Goal: Information Seeking & Learning: Learn about a topic

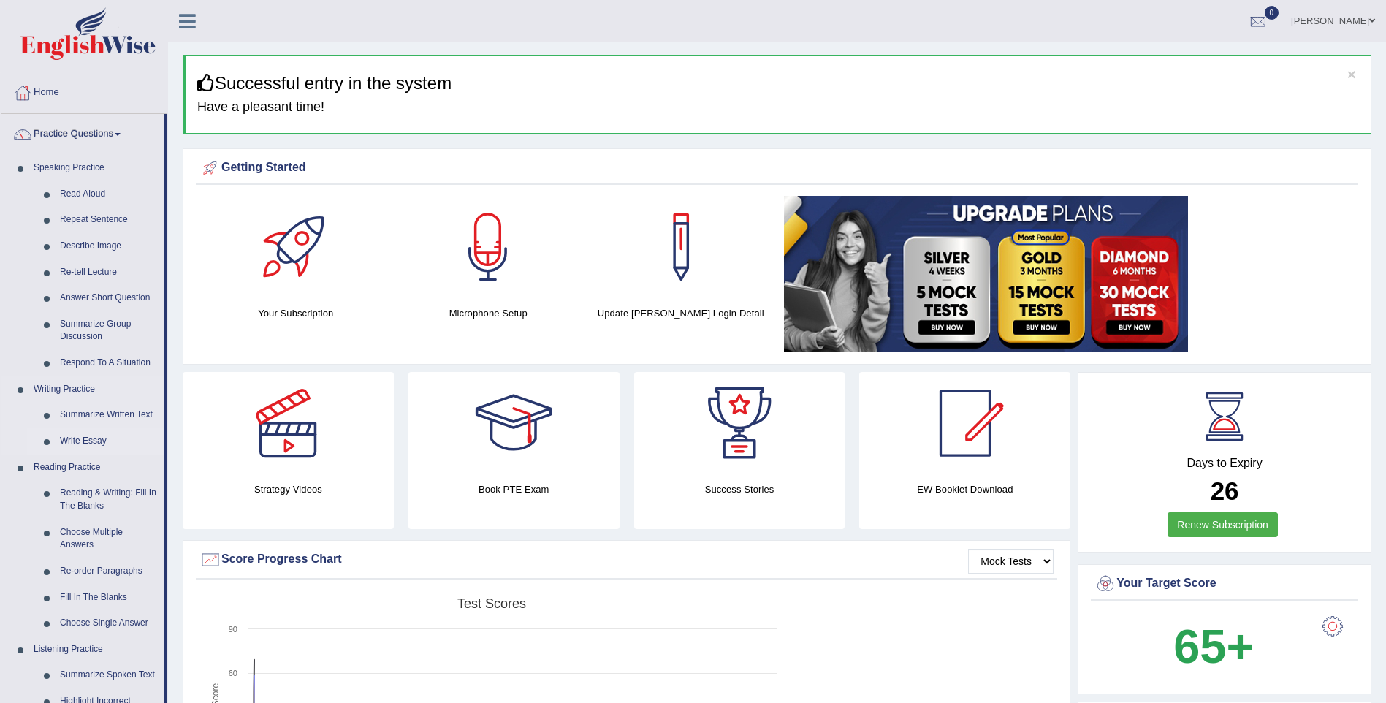
click at [96, 443] on link "Write Essay" at bounding box center [108, 441] width 110 height 26
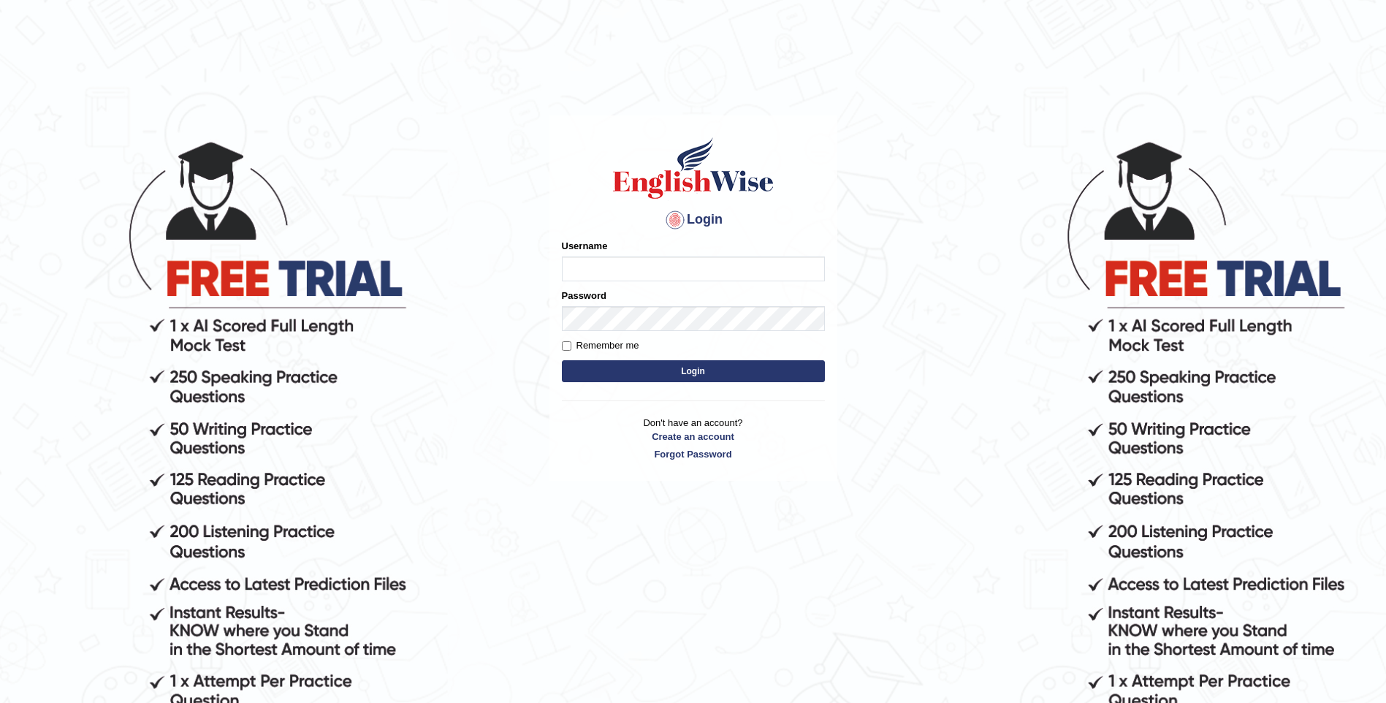
type input "mulwandamercy"
click at [666, 373] on button "Login" at bounding box center [693, 371] width 263 height 22
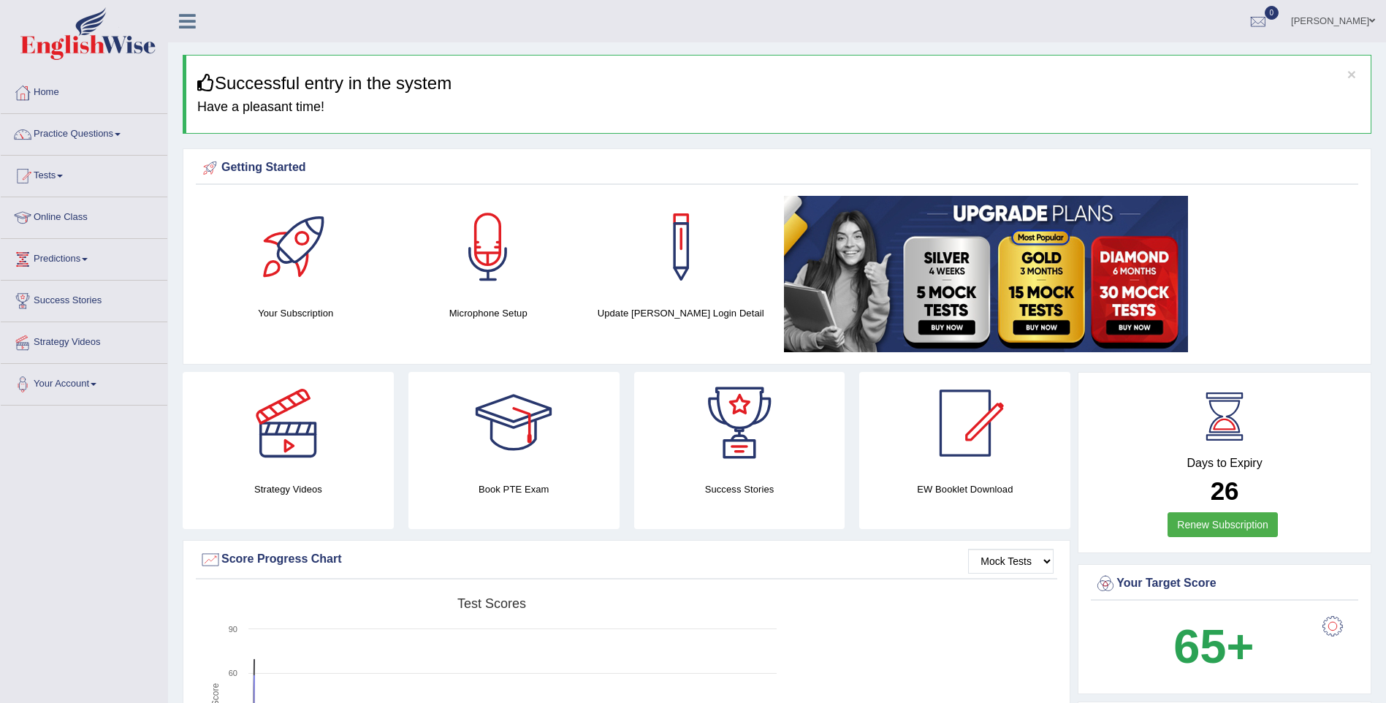
click at [119, 132] on link "Practice Questions" at bounding box center [84, 132] width 167 height 37
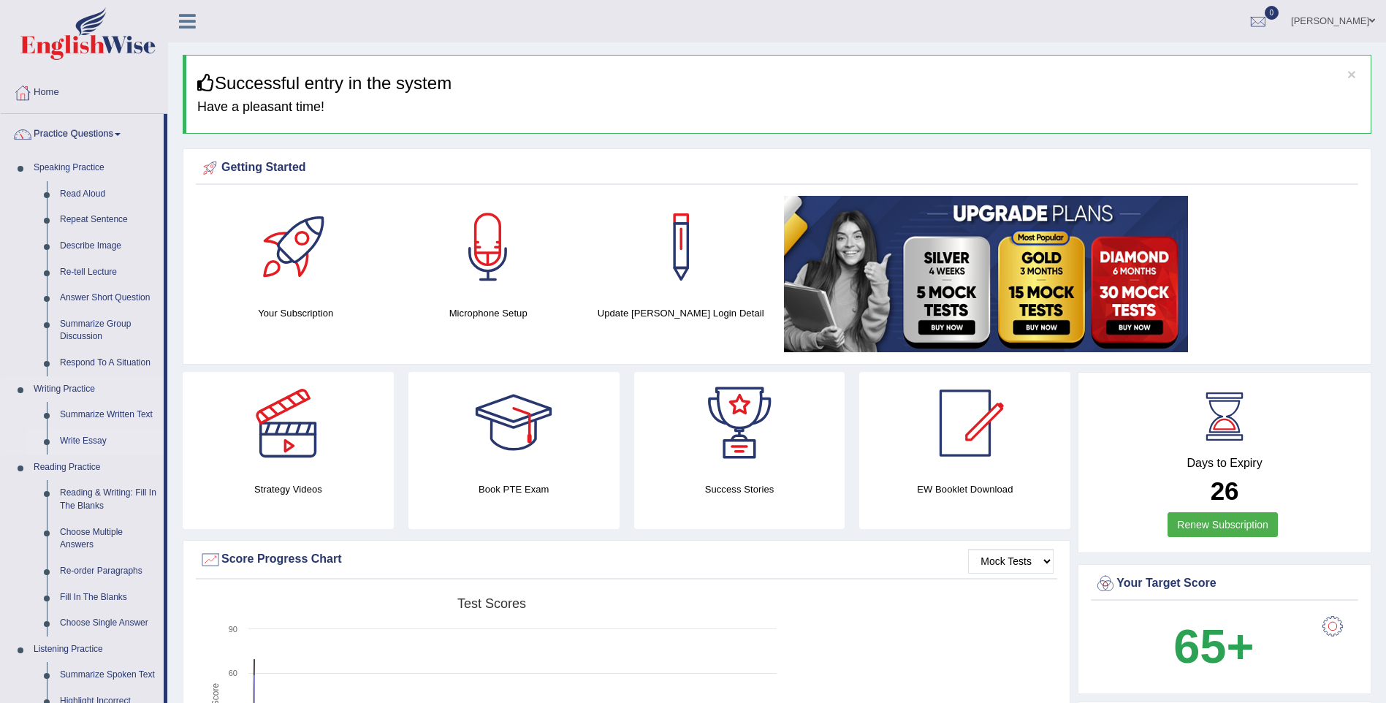
click at [83, 438] on link "Write Essay" at bounding box center [108, 441] width 110 height 26
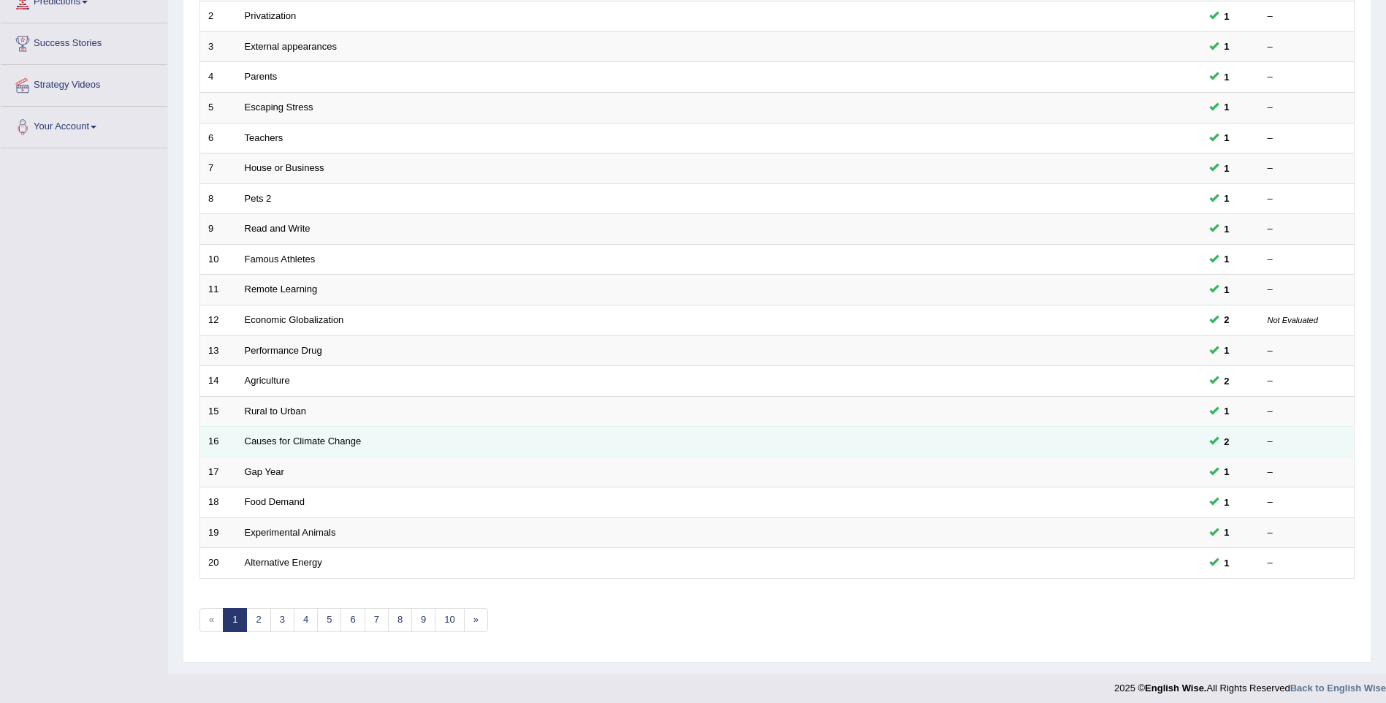
scroll to position [265, 0]
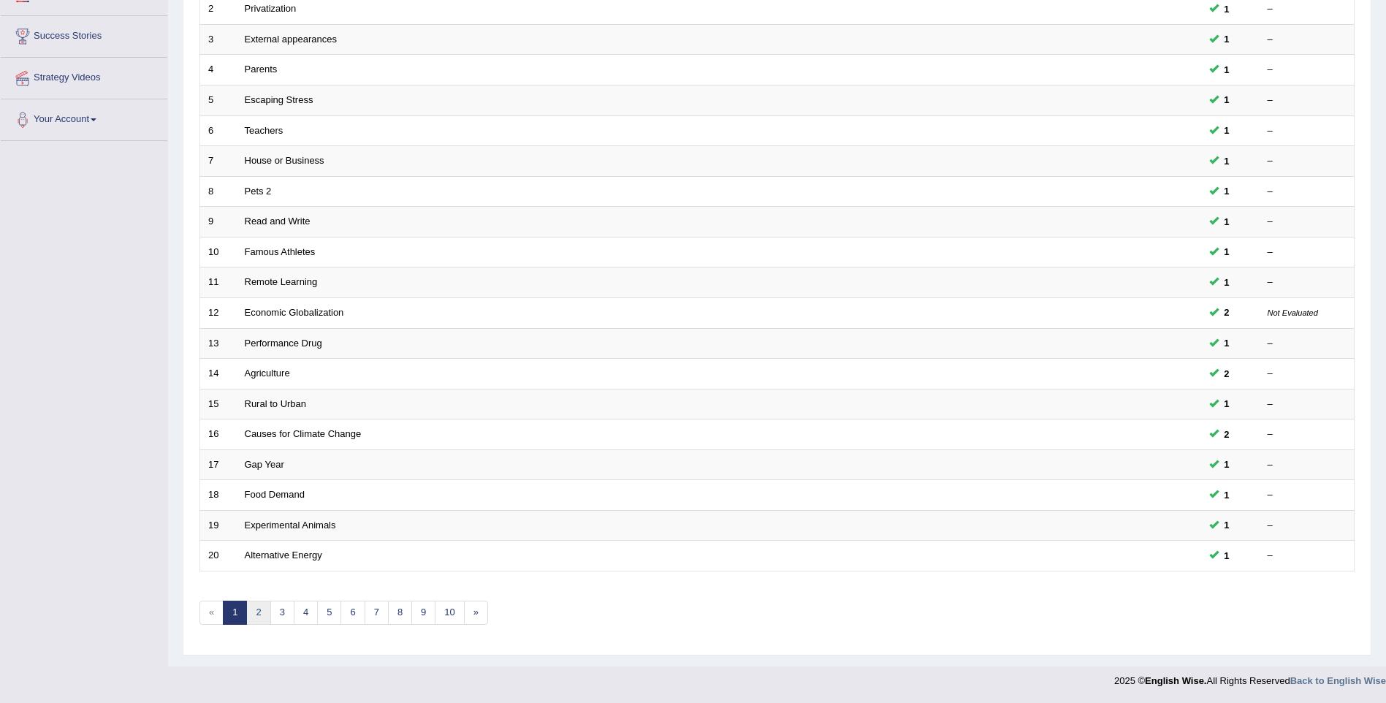
click at [262, 610] on link "2" at bounding box center [258, 613] width 24 height 24
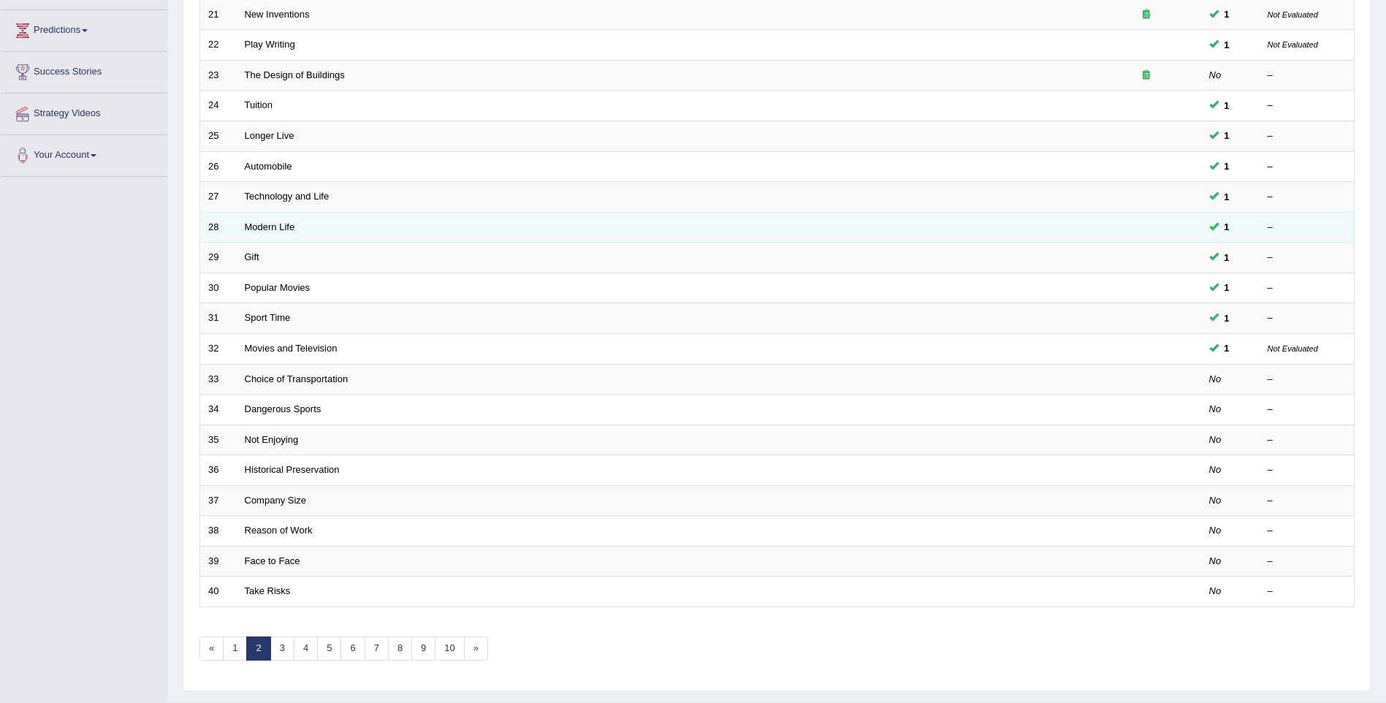
scroll to position [265, 0]
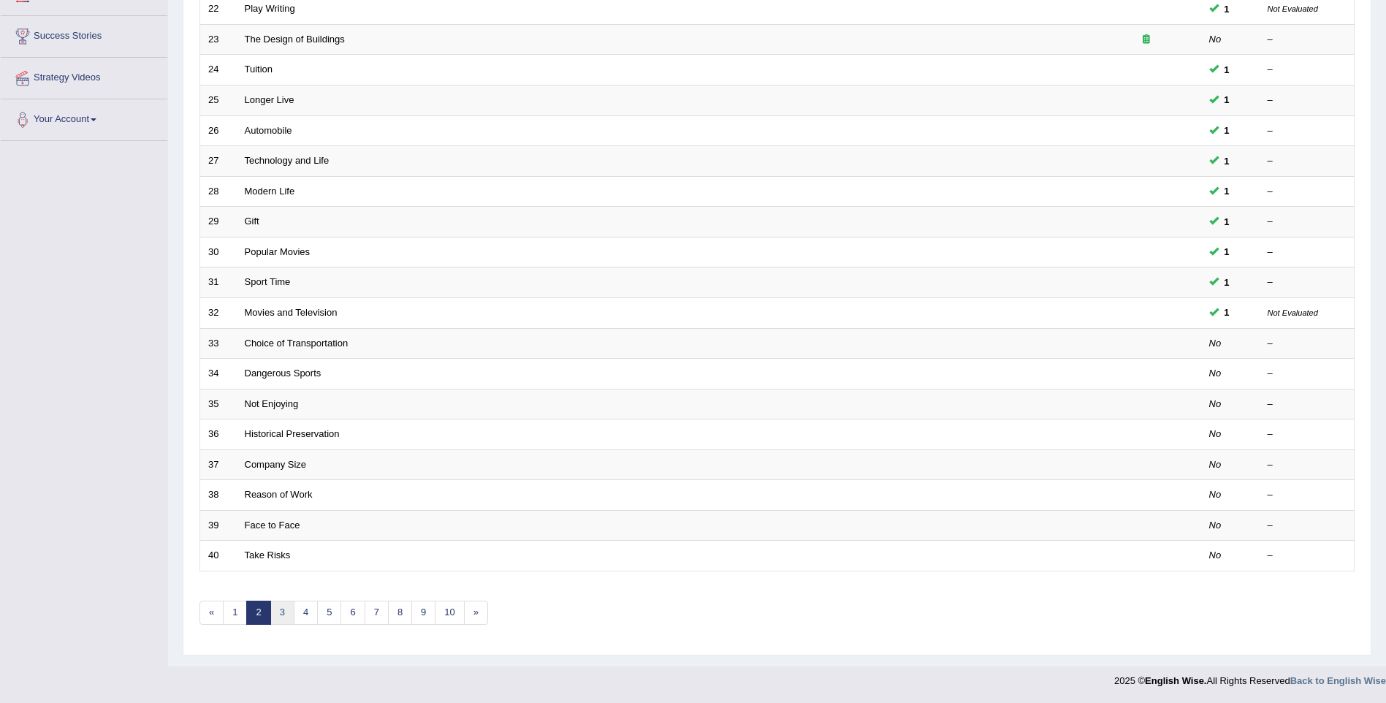
click at [279, 610] on link "3" at bounding box center [282, 613] width 24 height 24
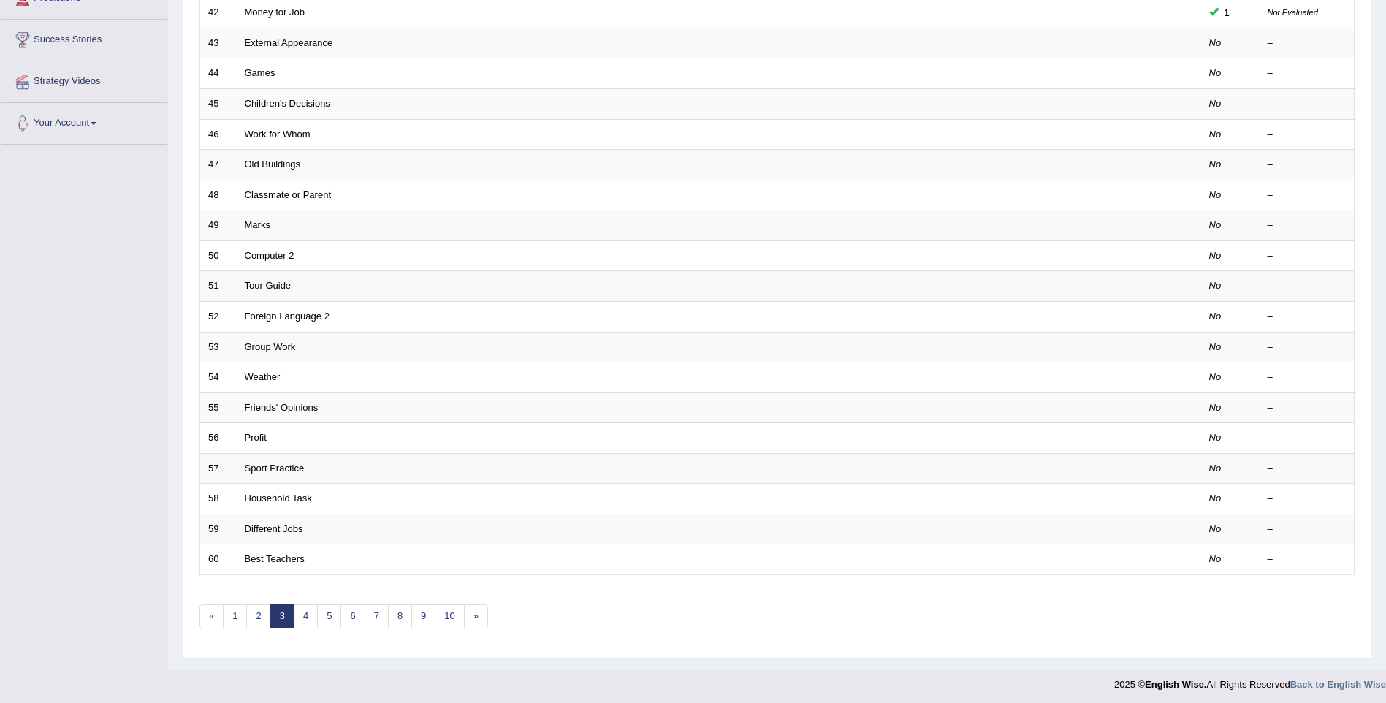
scroll to position [265, 0]
click at [310, 617] on link "4" at bounding box center [306, 613] width 24 height 24
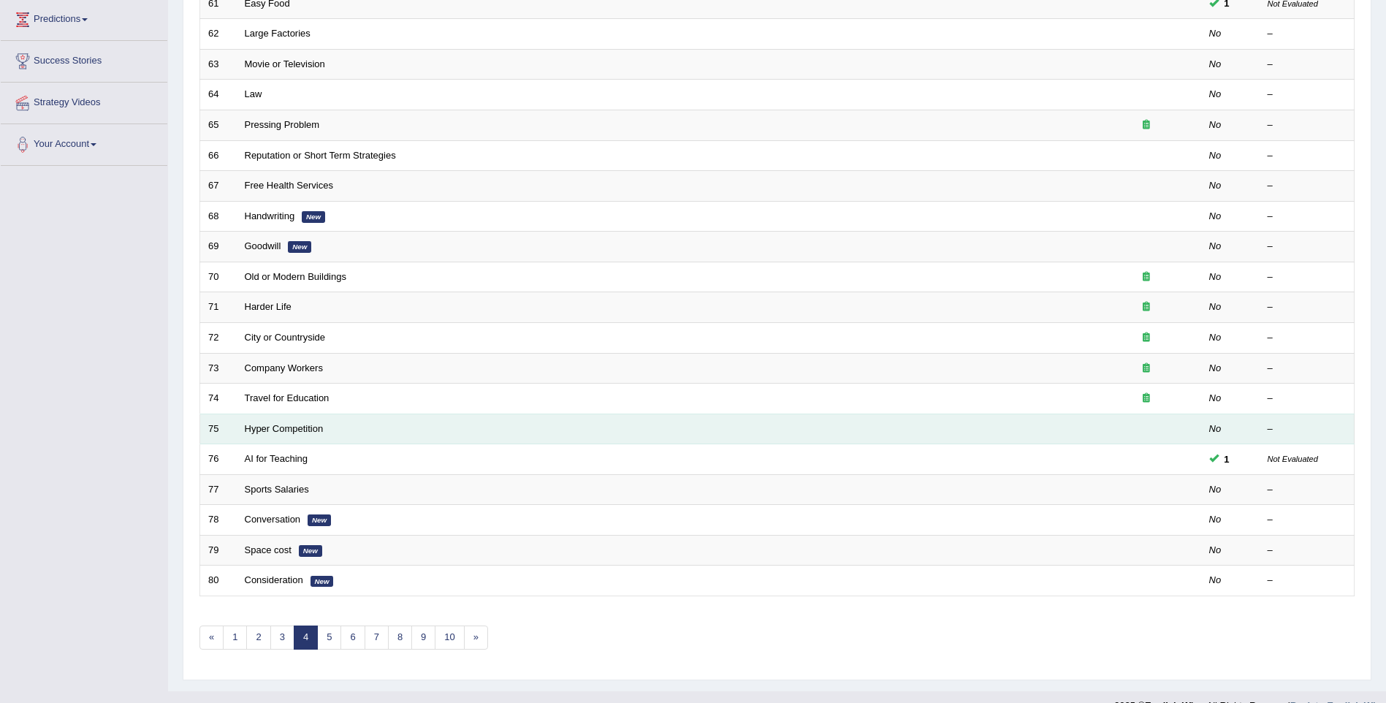
scroll to position [265, 0]
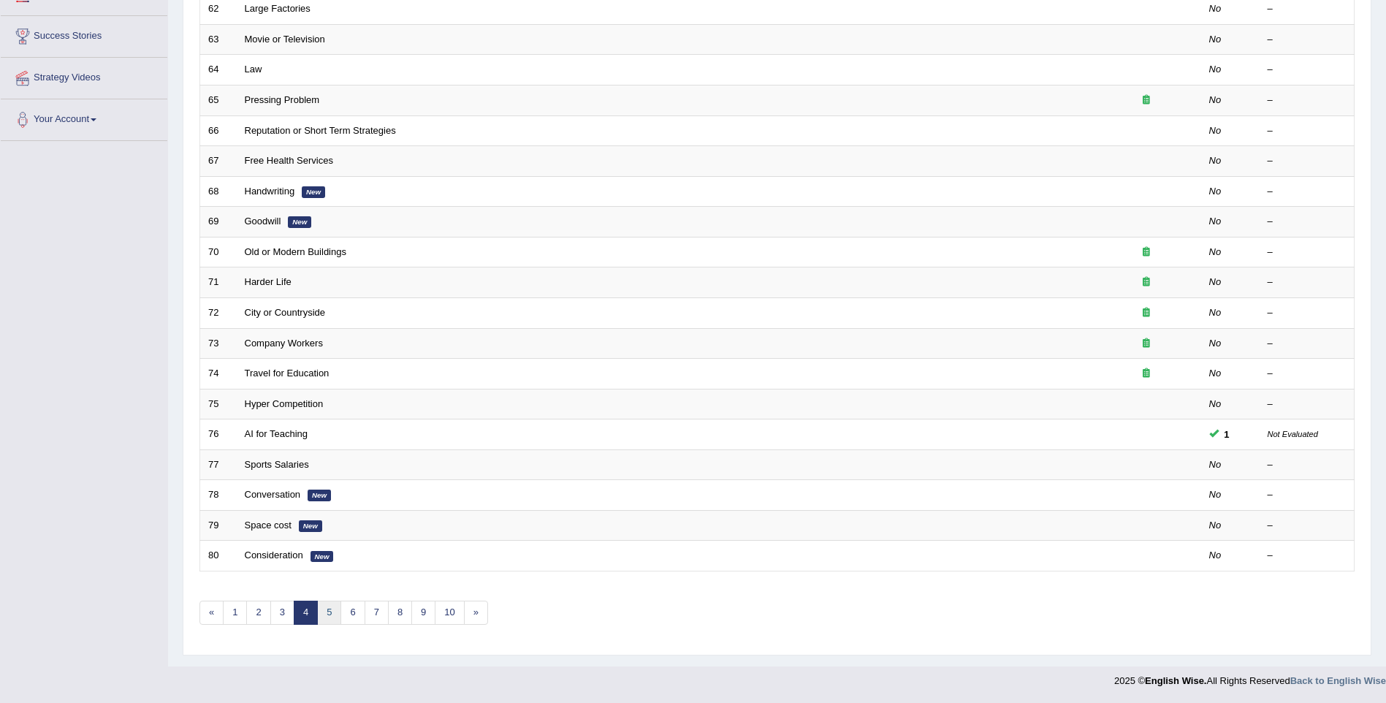
click at [335, 612] on link "5" at bounding box center [329, 613] width 24 height 24
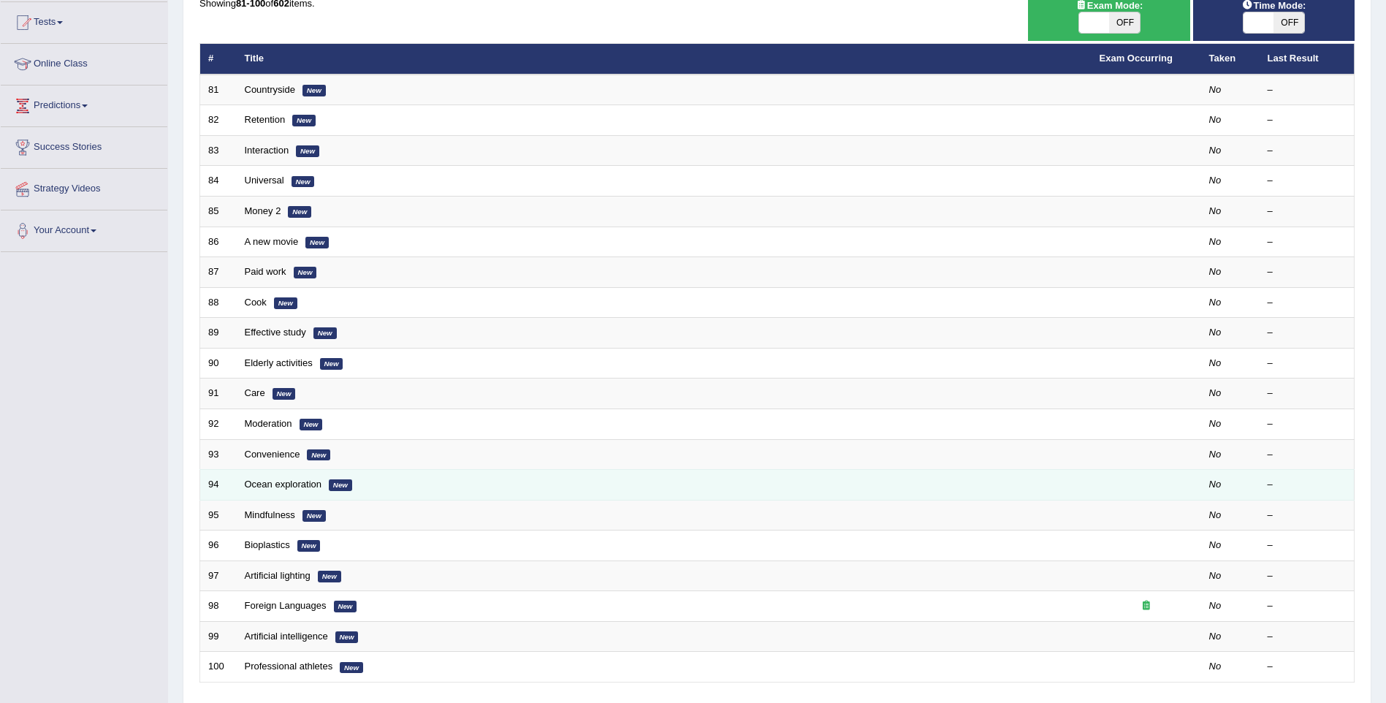
scroll to position [219, 0]
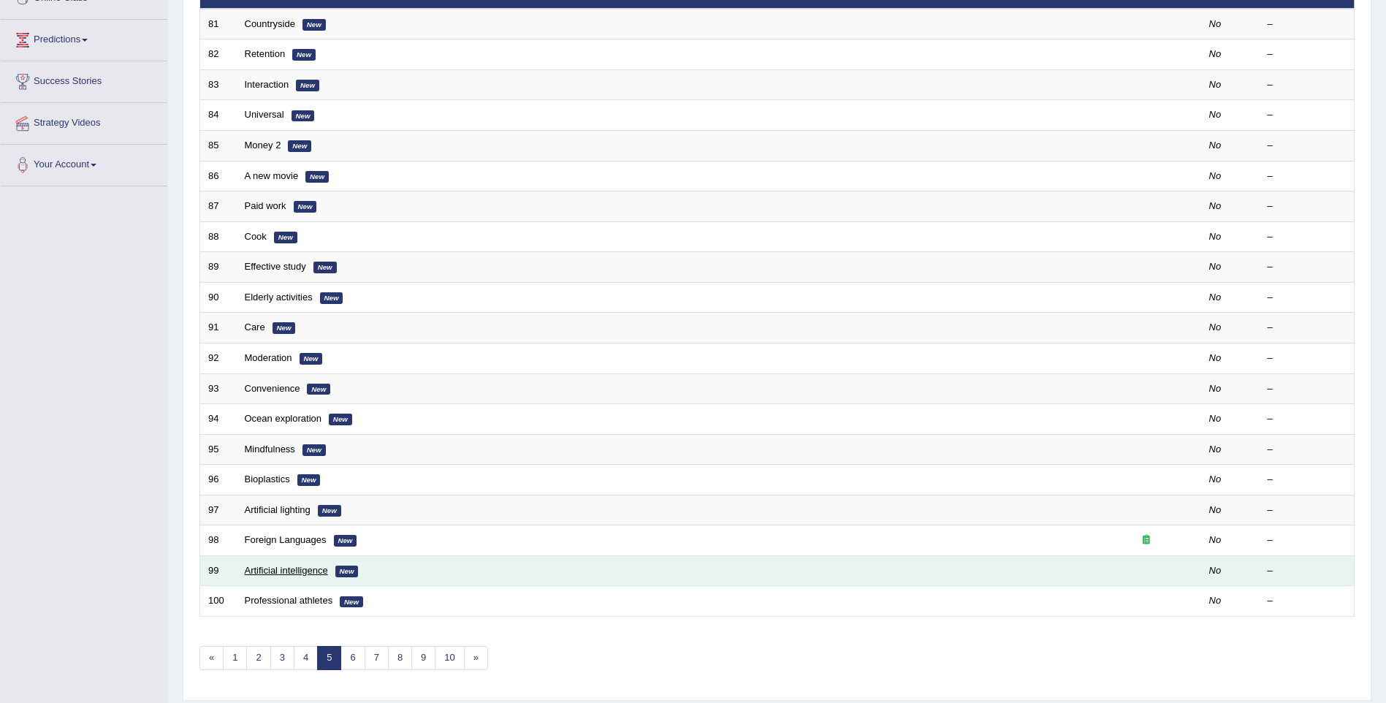
click at [297, 568] on link "Artificial intelligence" at bounding box center [286, 570] width 83 height 11
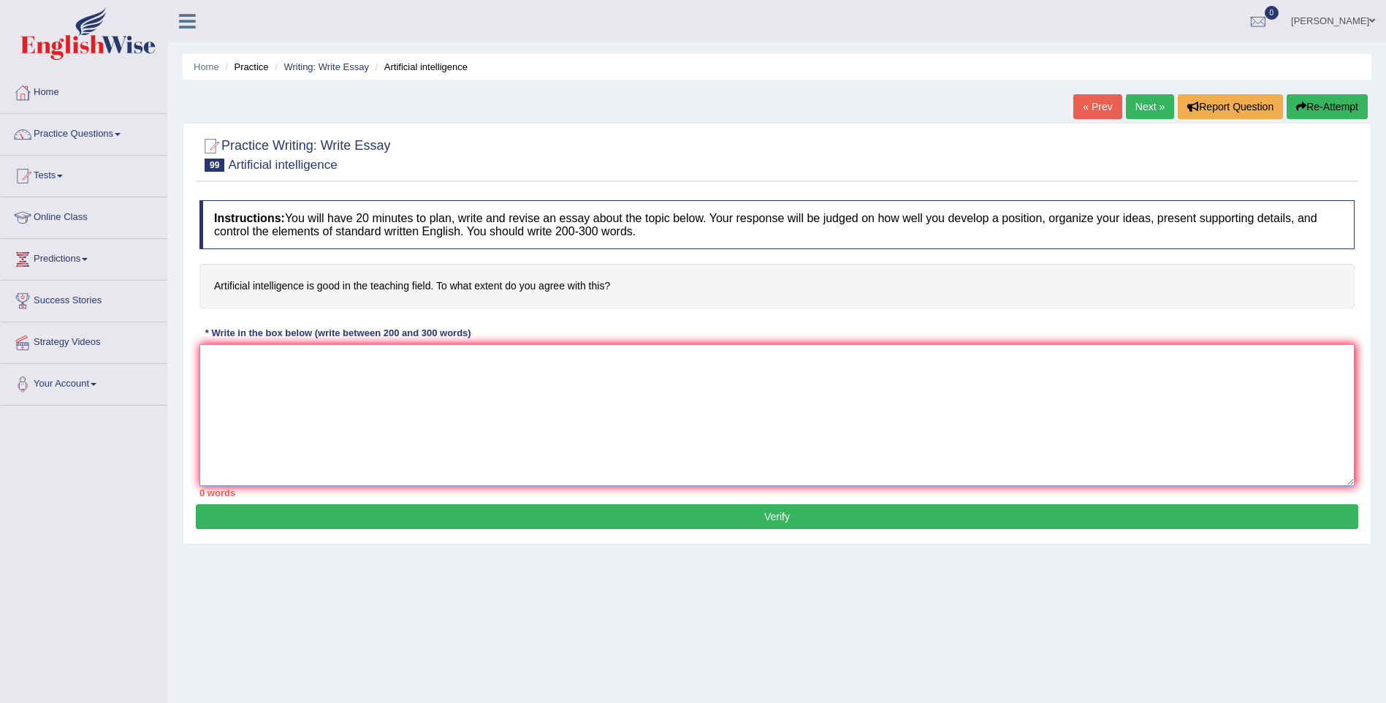
click at [270, 398] on textarea at bounding box center [776, 415] width 1155 height 142
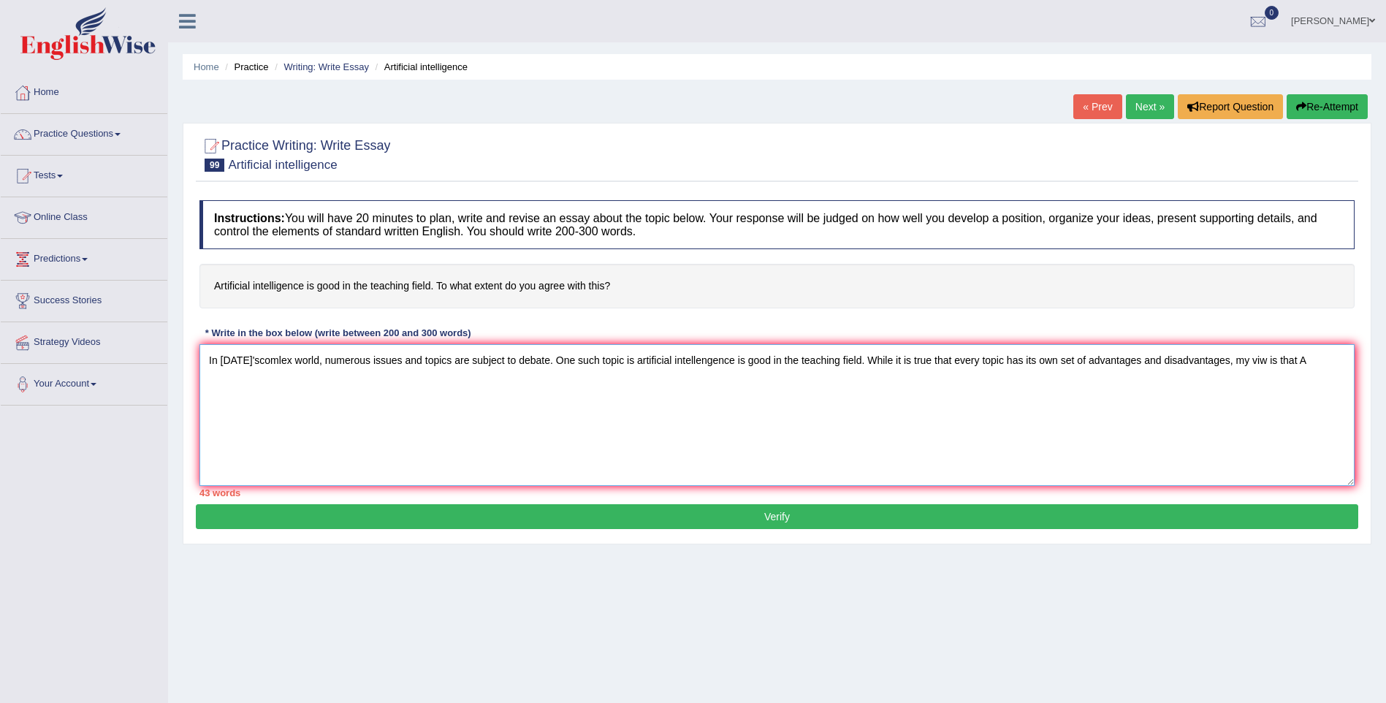
type textarea "In [DATE]'scomlex world, numerous issues and topics are subject to debate. One …"
